Goal: Transaction & Acquisition: Purchase product/service

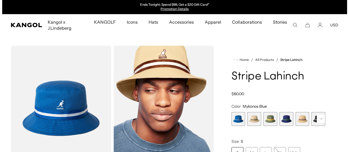
scroll to position [27, 0]
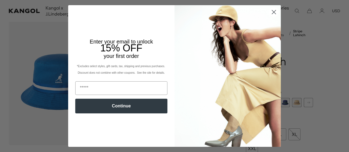
click at [271, 13] on circle "Close dialog" at bounding box center [273, 12] width 9 height 9
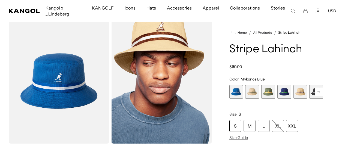
scroll to position [55, 0]
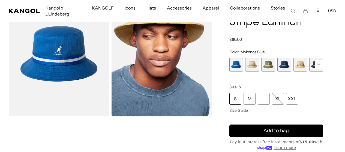
click at [243, 72] on span "1 of 9" at bounding box center [236, 65] width 14 height 14
click at [258, 72] on span "2 of 9" at bounding box center [252, 65] width 14 height 14
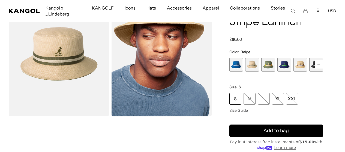
click at [272, 72] on span "3 of 9" at bounding box center [268, 65] width 14 height 14
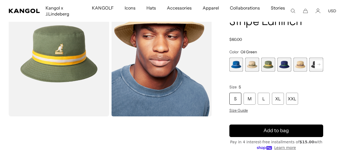
click at [281, 72] on span "4 of 9" at bounding box center [284, 65] width 14 height 14
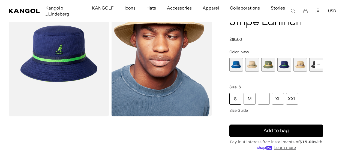
scroll to position [0, 112]
click at [294, 72] on span "5 of 9" at bounding box center [300, 65] width 14 height 14
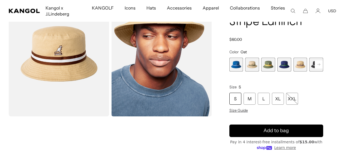
click at [317, 66] on icon at bounding box center [318, 65] width 3 height 2
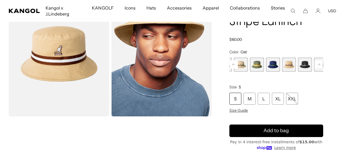
click at [298, 72] on span "6 of 9" at bounding box center [305, 65] width 14 height 14
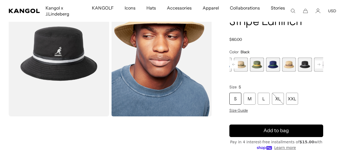
click at [315, 69] on rect at bounding box center [319, 65] width 8 height 8
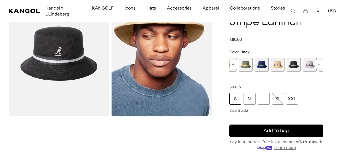
click at [303, 72] on span "7 of 9" at bounding box center [310, 65] width 14 height 14
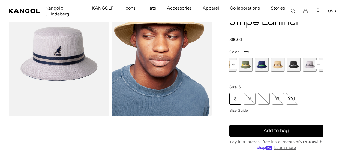
click at [315, 69] on rect at bounding box center [319, 65] width 8 height 8
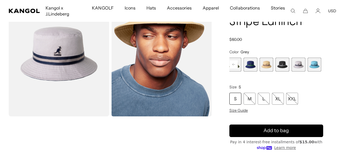
click at [308, 72] on span "8 of 9" at bounding box center [315, 65] width 14 height 14
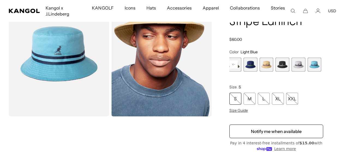
click at [323, 72] on span "9 of 9" at bounding box center [330, 65] width 14 height 14
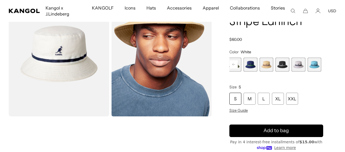
click at [308, 72] on span "8 of 9" at bounding box center [315, 65] width 14 height 14
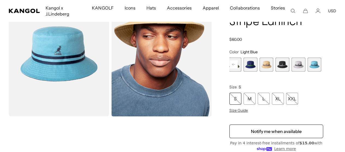
scroll to position [0, 112]
click at [292, 72] on span "7 of 9" at bounding box center [299, 65] width 14 height 14
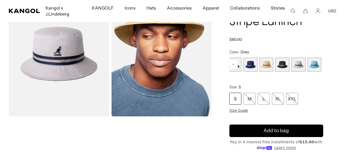
click at [275, 72] on span "6 of 9" at bounding box center [282, 65] width 14 height 14
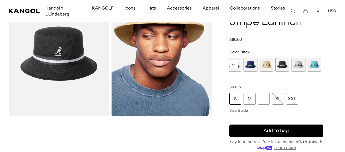
click at [259, 72] on span "5 of 9" at bounding box center [266, 65] width 14 height 14
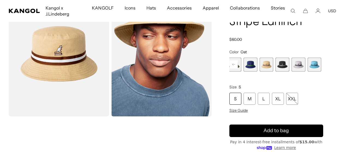
click at [238, 69] on rect at bounding box center [234, 65] width 8 height 8
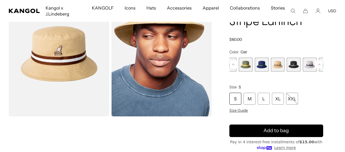
click at [260, 72] on span "4 of 9" at bounding box center [262, 65] width 14 height 14
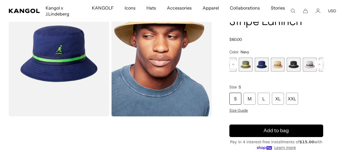
click at [238, 69] on rect at bounding box center [234, 65] width 8 height 8
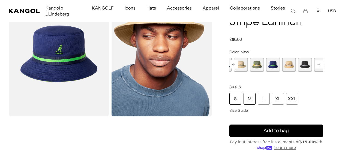
click at [256, 105] on div "M" at bounding box center [250, 99] width 12 height 12
click at [248, 113] on span "Size Guide" at bounding box center [238, 110] width 19 height 5
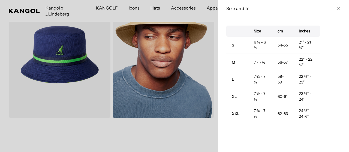
click at [337, 8] on icon at bounding box center [338, 8] width 3 height 3
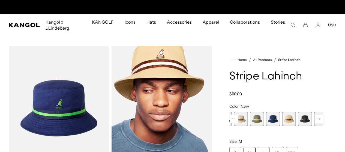
scroll to position [0, 112]
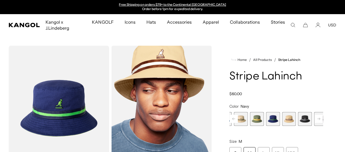
click at [315, 123] on rect at bounding box center [319, 119] width 8 height 8
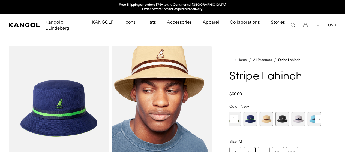
click at [315, 123] on rect at bounding box center [319, 119] width 8 height 8
click at [307, 126] on div "Previous Next Mykonos Blue Variant sold out or unavailable Beige Variant sold o…" at bounding box center [276, 119] width 94 height 14
click at [323, 126] on span "9 of 9" at bounding box center [330, 119] width 14 height 14
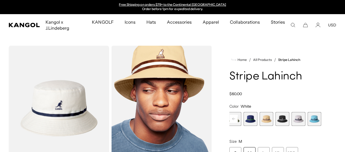
click at [308, 126] on span "8 of 9" at bounding box center [315, 119] width 14 height 14
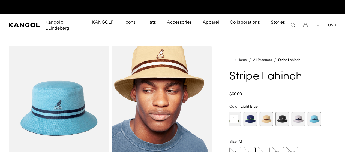
scroll to position [0, 112]
